Goal: Information Seeking & Learning: Learn about a topic

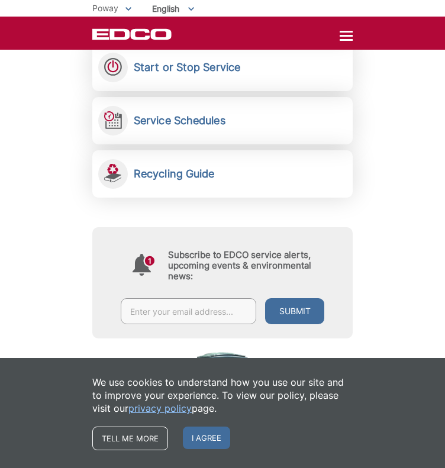
scroll to position [346, 0]
click at [201, 446] on span "I agree" at bounding box center [206, 438] width 47 height 22
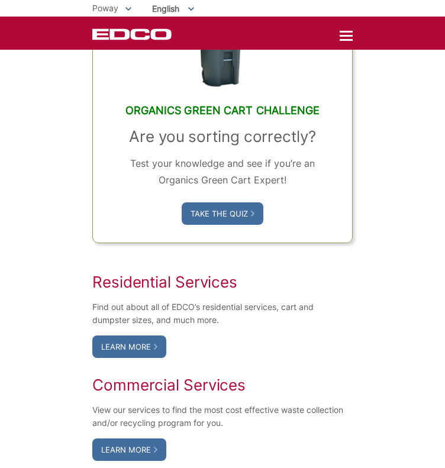
scroll to position [676, 0]
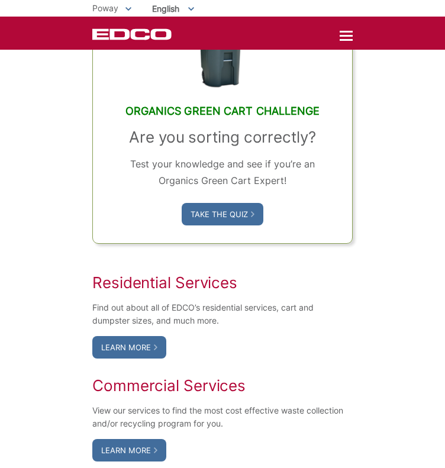
drag, startPoint x: 69, startPoint y: 210, endPoint x: 405, endPoint y: 108, distance: 351.4
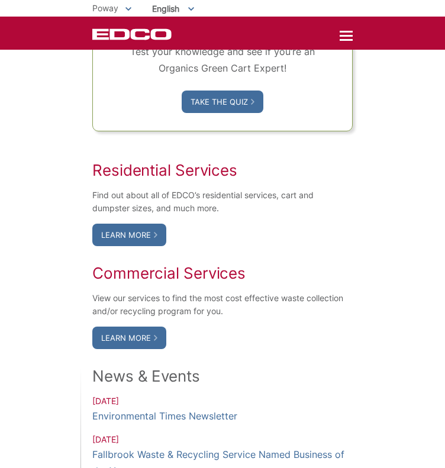
scroll to position [789, 0]
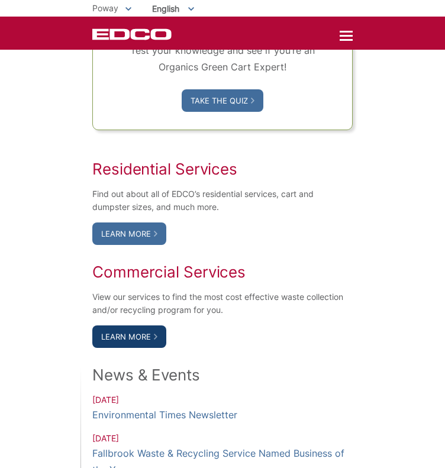
click at [149, 333] on link "Learn More" at bounding box center [129, 336] width 74 height 22
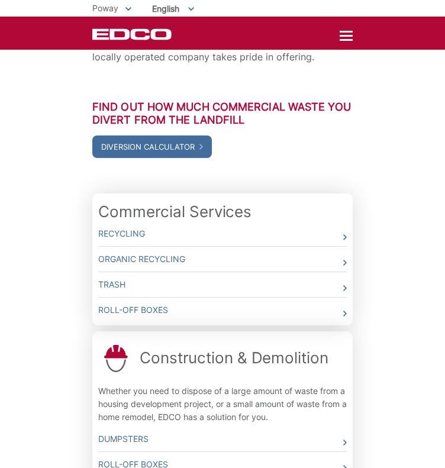
scroll to position [294, 0]
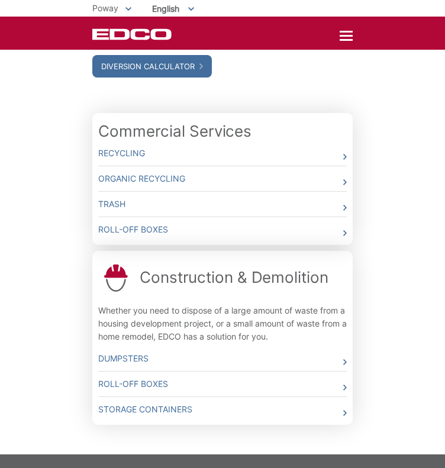
click at [354, 214] on div "Since [DATE], our commitment to superior service has offered customers peace of…" at bounding box center [222, 124] width 445 height 659
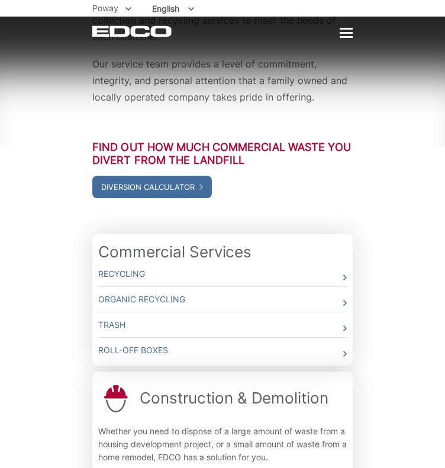
scroll to position [173, 0]
click at [292, 262] on link "Recycling" at bounding box center [222, 274] width 249 height 25
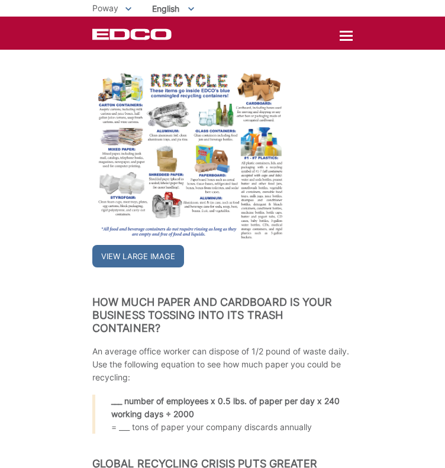
scroll to position [554, 0]
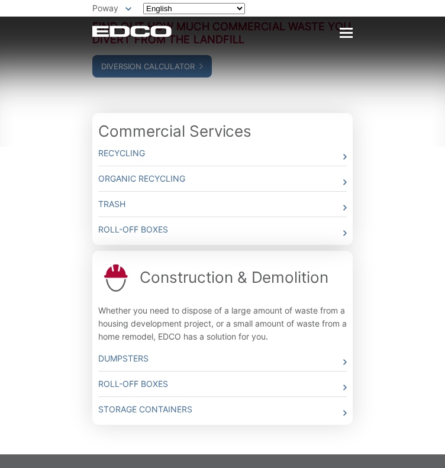
scroll to position [291, 0]
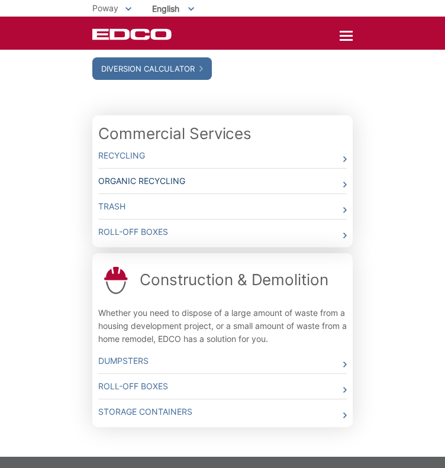
click at [241, 169] on link "Organic Recycling" at bounding box center [222, 181] width 249 height 25
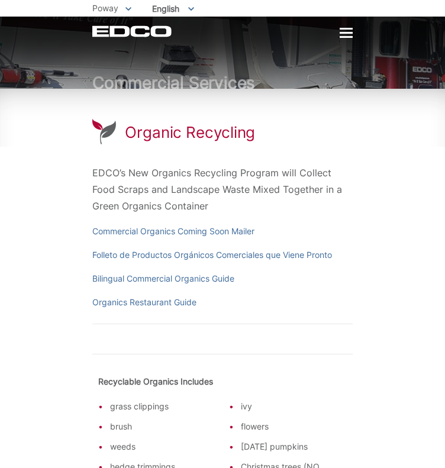
scroll to position [44, 0]
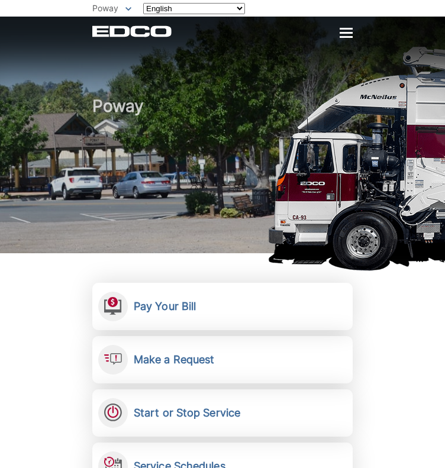
scroll to position [789, 0]
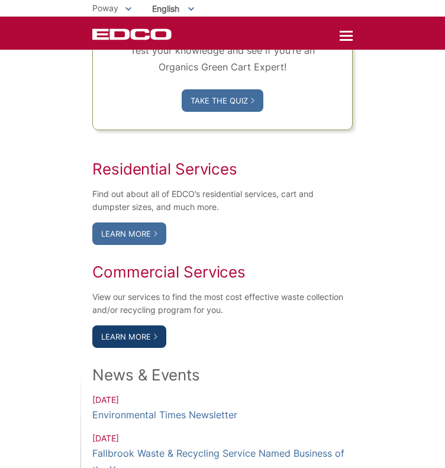
click at [147, 332] on link "Learn More" at bounding box center [129, 336] width 74 height 22
